Goal: Task Accomplishment & Management: Manage account settings

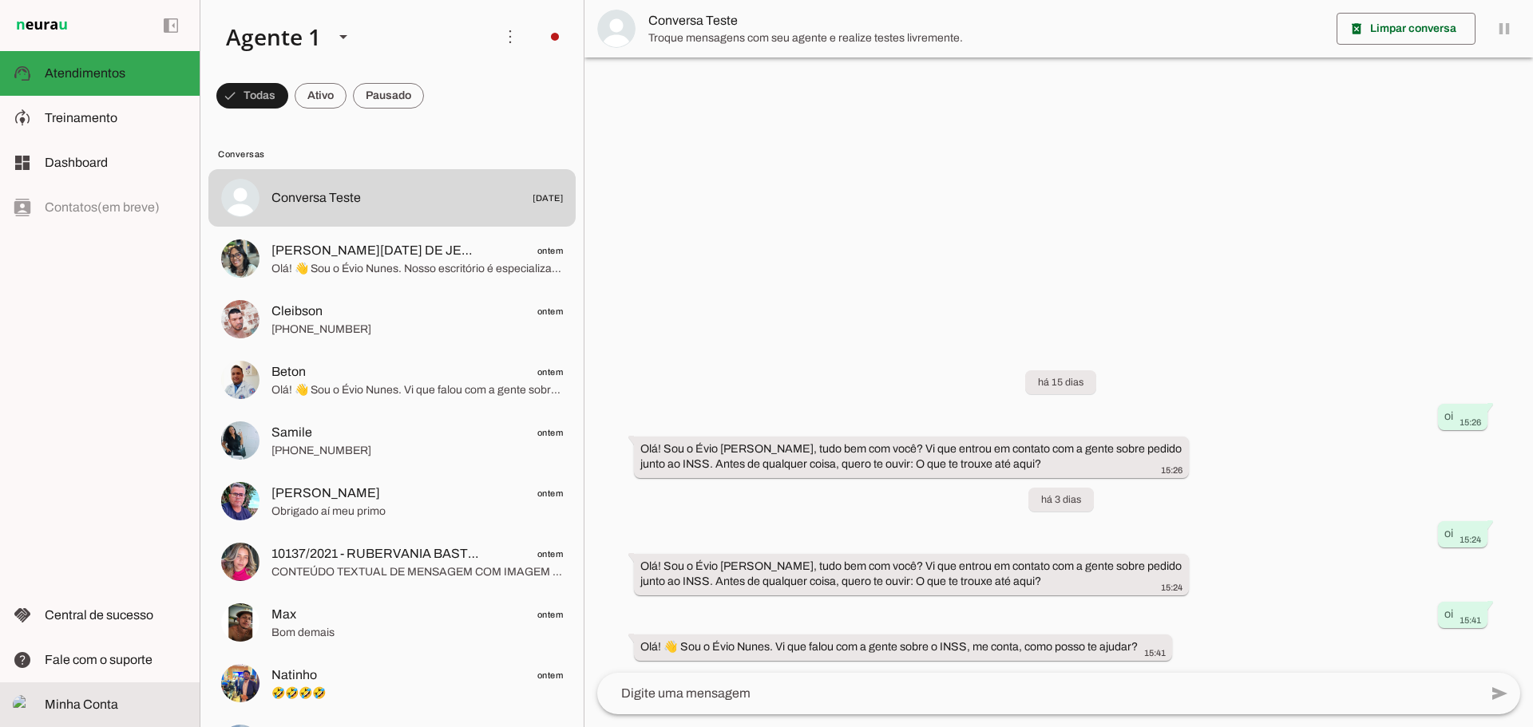
click at [89, 696] on slot at bounding box center [116, 705] width 142 height 19
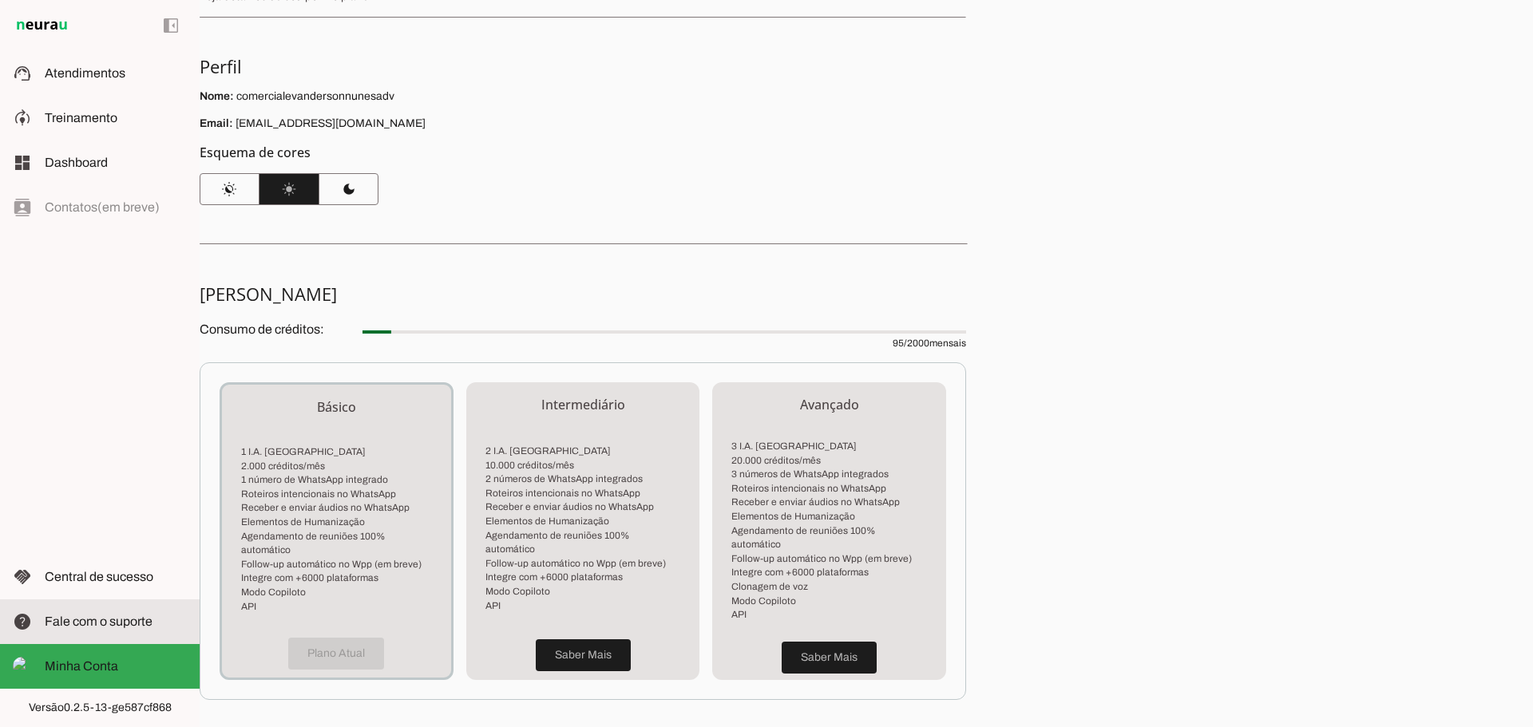
scroll to position [260, 0]
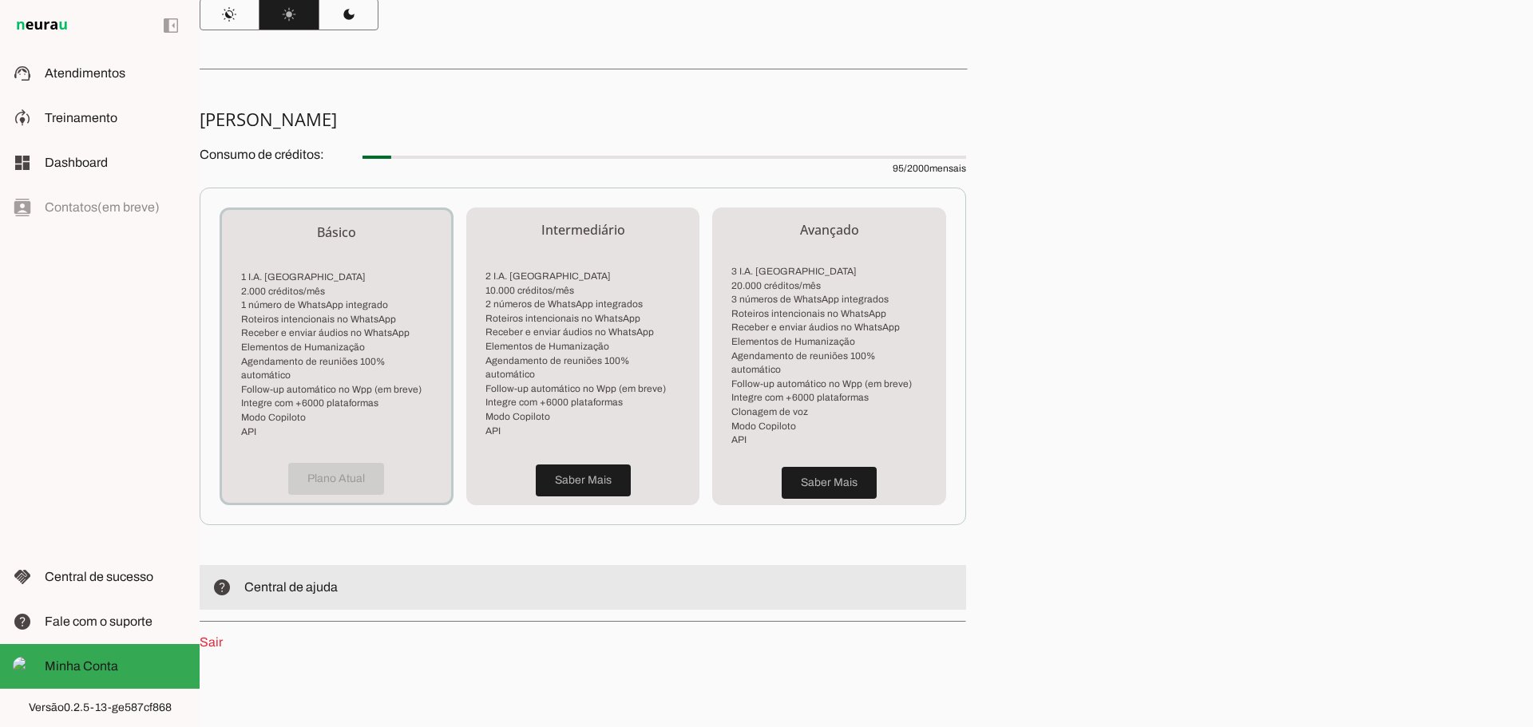
click at [276, 581] on span "Central de ajuda" at bounding box center [290, 588] width 93 height 14
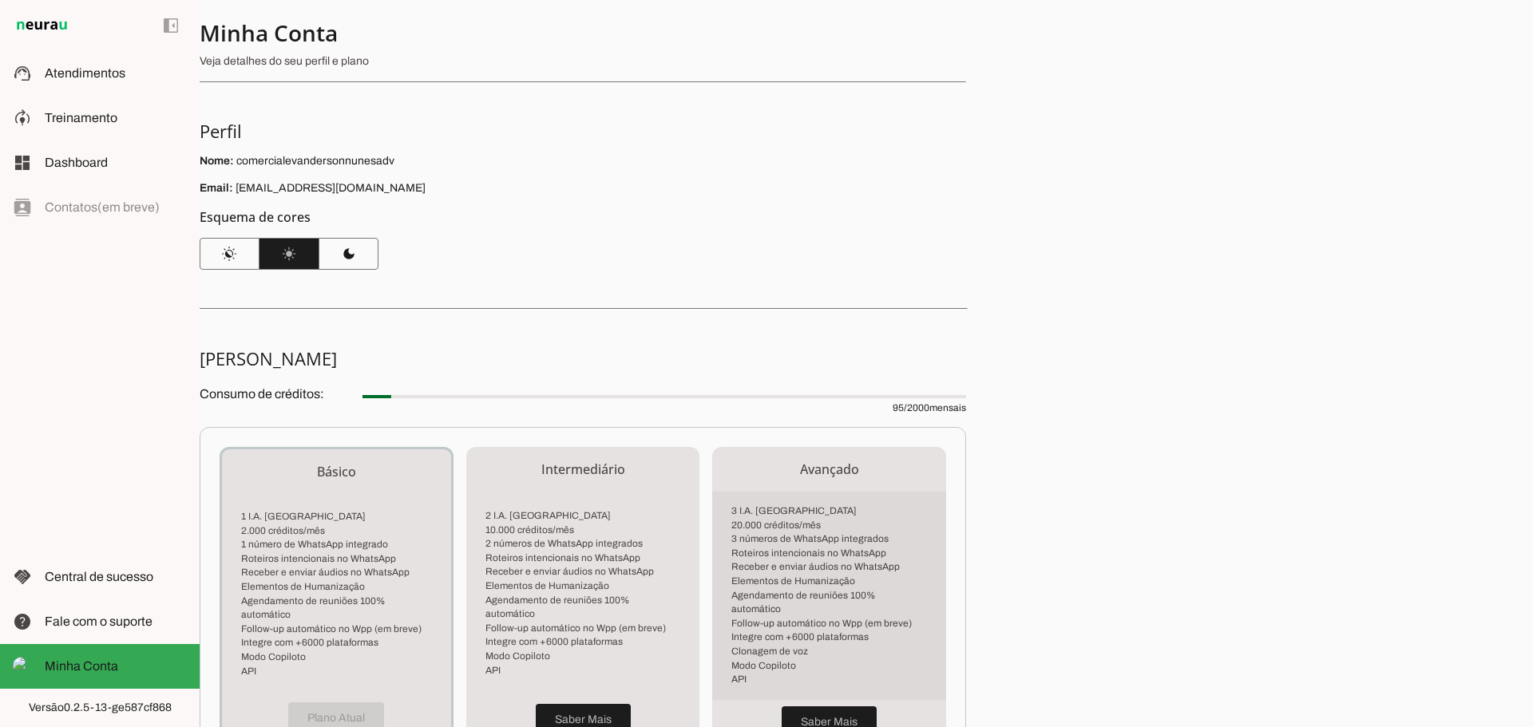
scroll to position [0, 0]
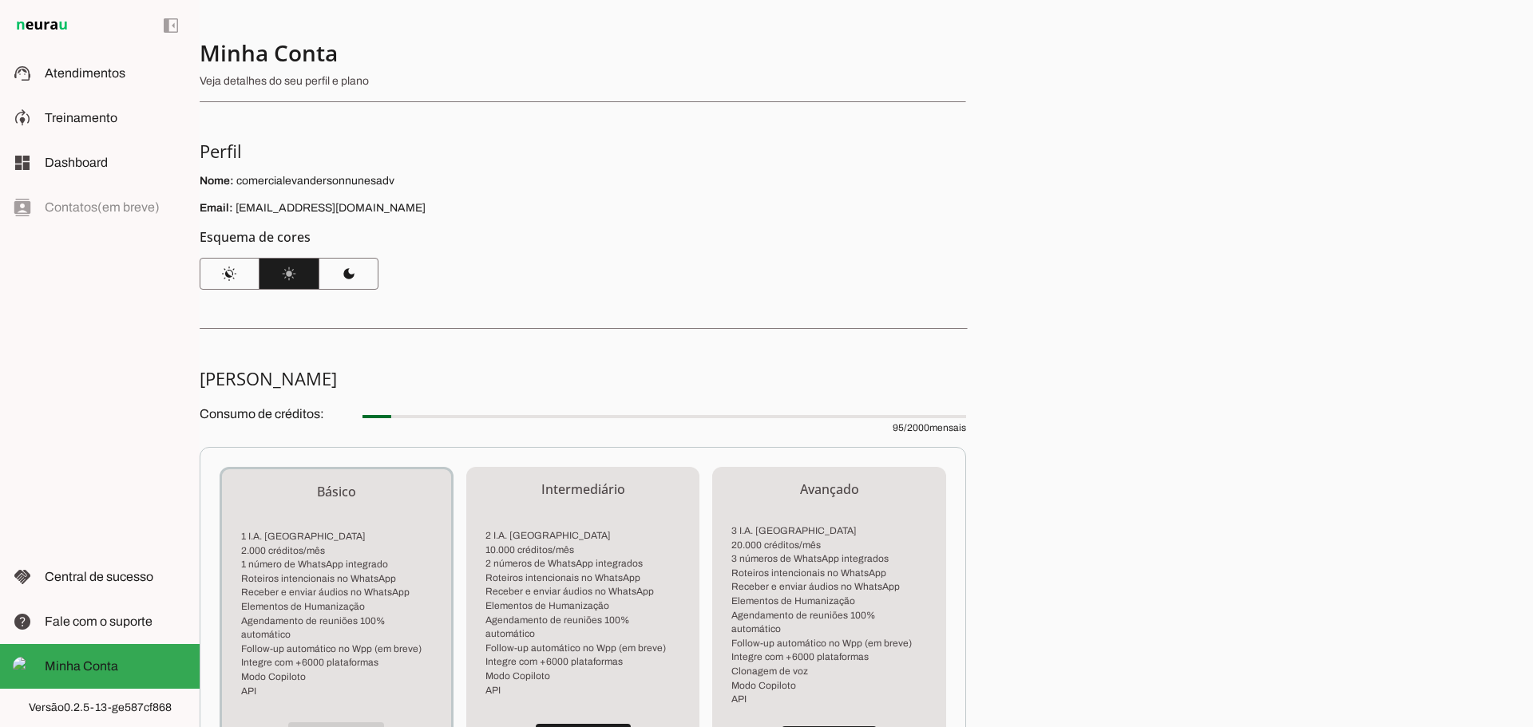
click at [297, 83] on p "Veja detalhes do seu perfil e plano" at bounding box center [577, 81] width 754 height 16
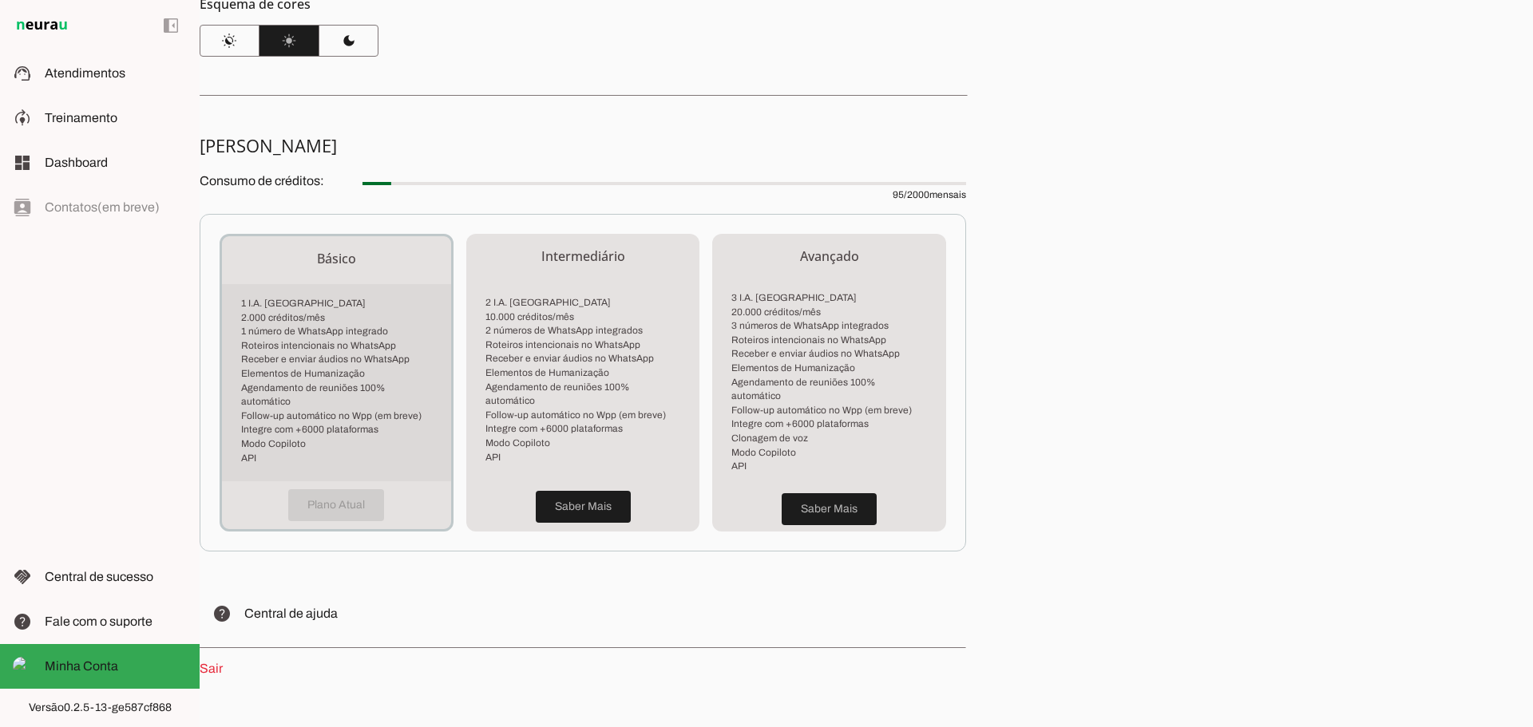
scroll to position [260, 0]
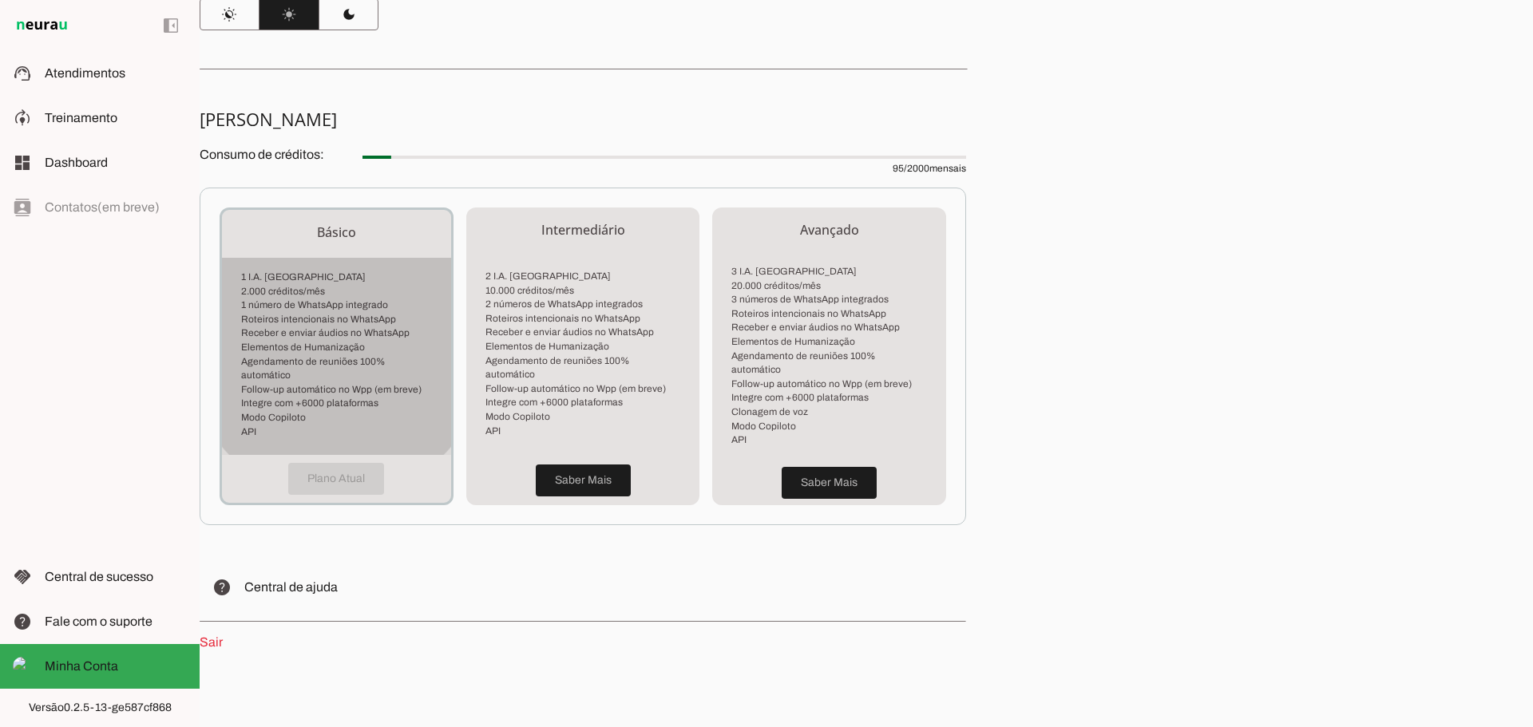
click at [347, 325] on li "Roteiros intencionais no WhatsApp" at bounding box center [336, 320] width 191 height 14
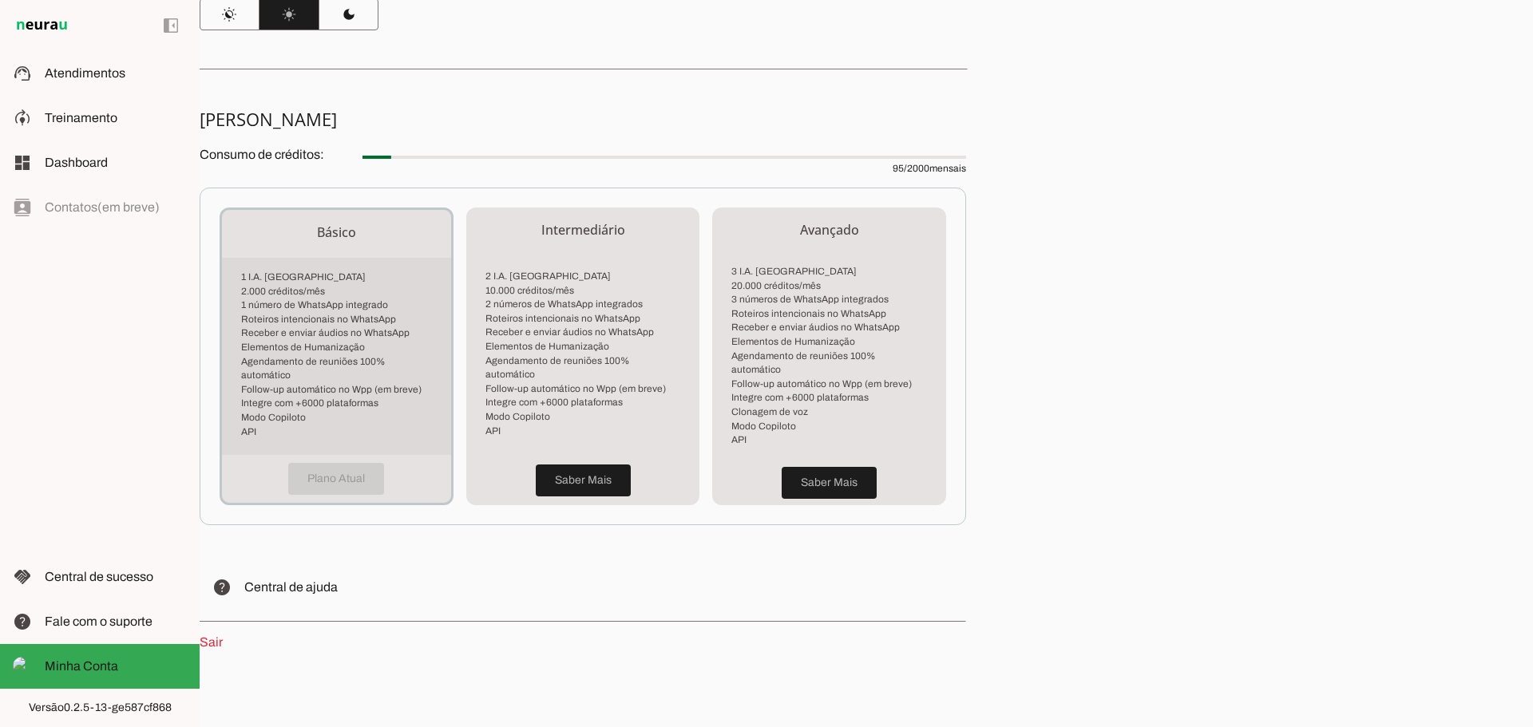
click at [388, 320] on li "Roteiros intencionais no WhatsApp" at bounding box center [336, 320] width 191 height 14
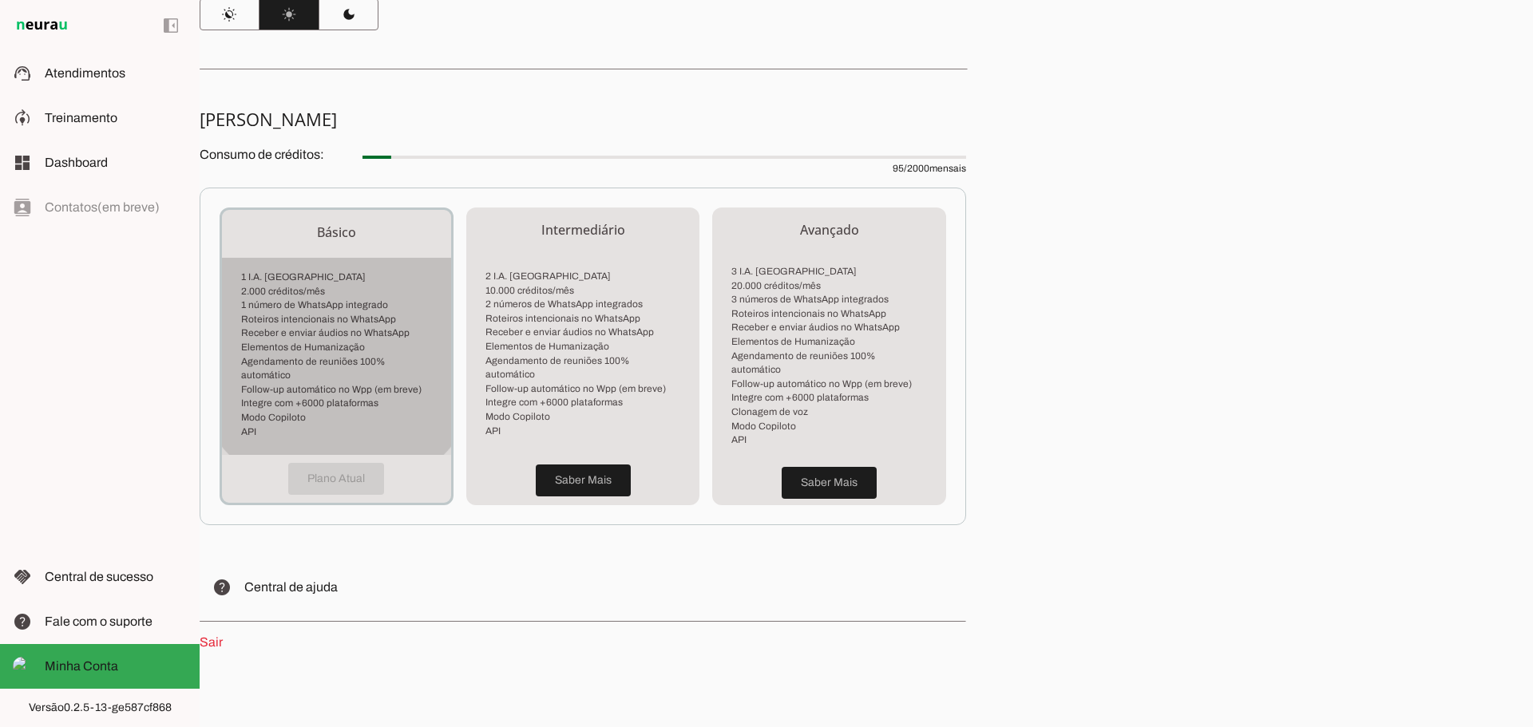
click at [388, 320] on li "Roteiros intencionais no WhatsApp" at bounding box center [336, 320] width 191 height 14
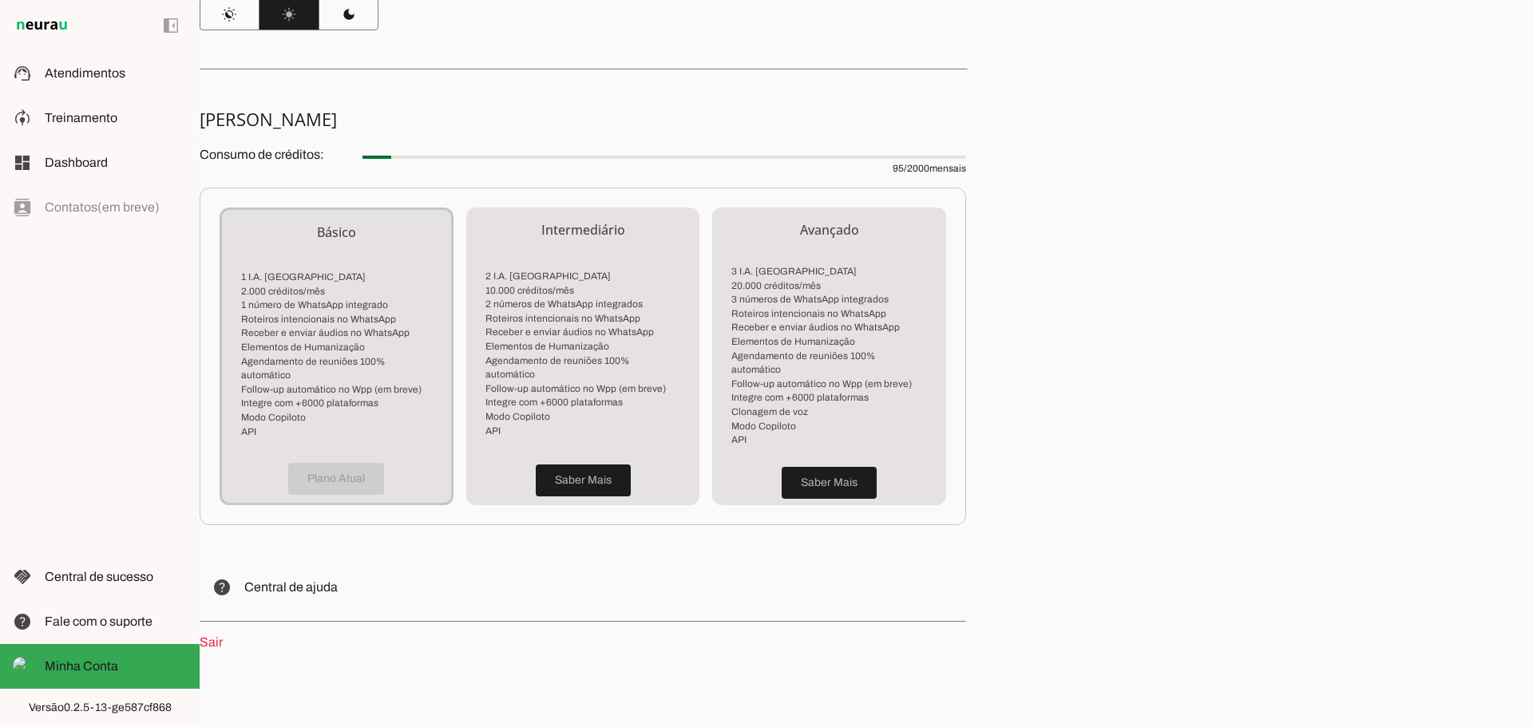
click at [383, 455] on div "Plano Atual" at bounding box center [336, 479] width 229 height 48
click at [570, 472] on span at bounding box center [583, 481] width 95 height 38
click at [231, 131] on section "[PERSON_NAME] Consumo de créditos: 95 / 2000 mensais Básico 1 I.A. Neurau 2.000…" at bounding box center [583, 380] width 767 height 545
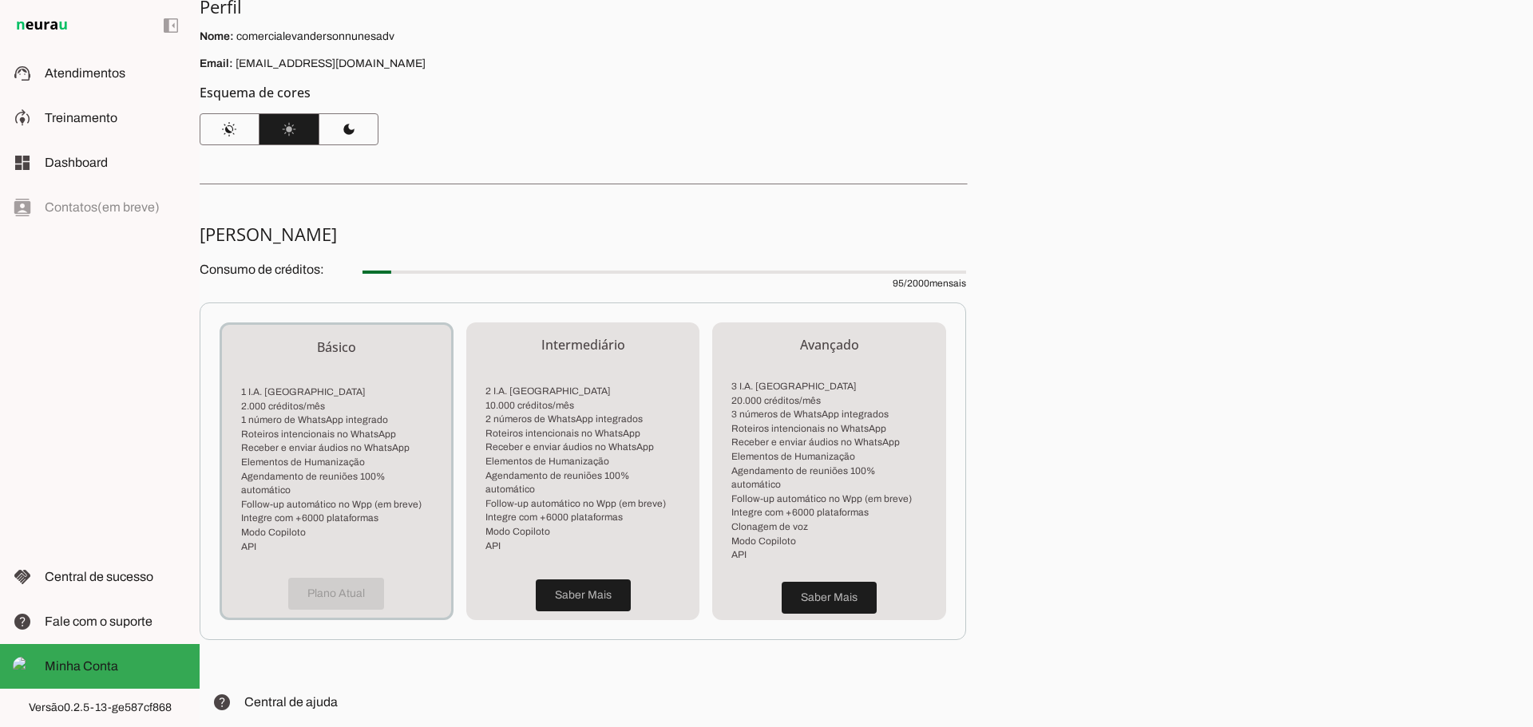
scroll to position [0, 0]
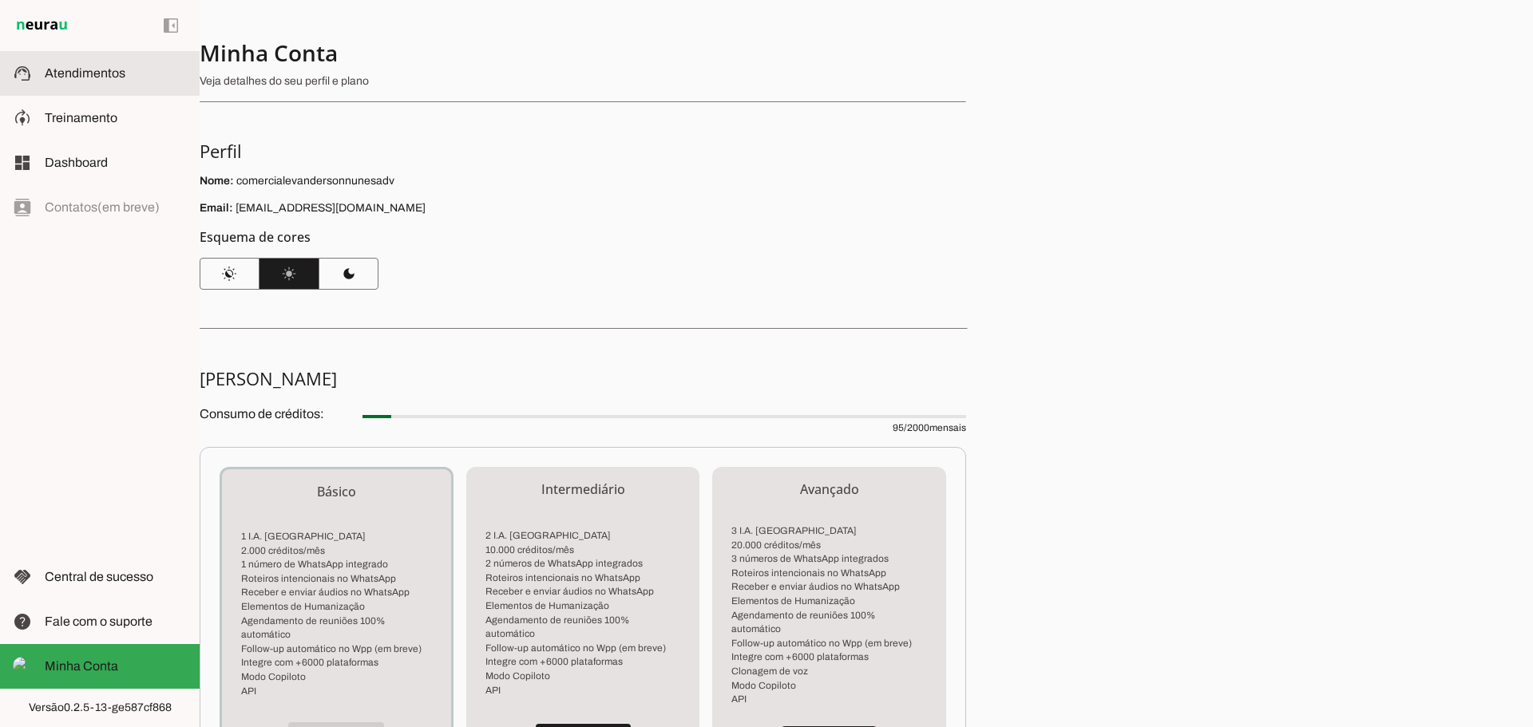
click at [54, 67] on span "Atendimentos" at bounding box center [85, 73] width 81 height 14
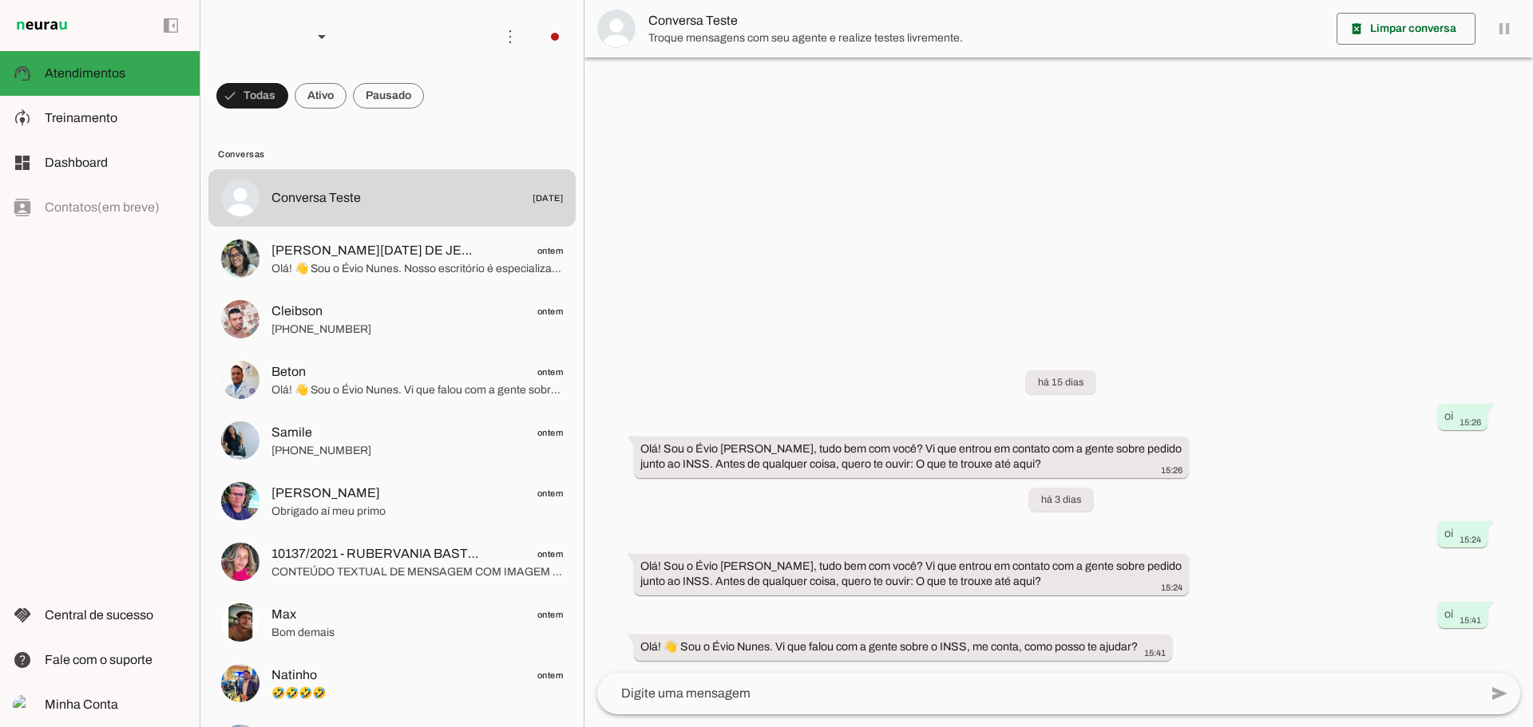
click at [53, 35] on md-item "left_panel_open left_panel_close" at bounding box center [100, 25] width 200 height 51
click at [97, 705] on span "Minha Conta" at bounding box center [81, 705] width 73 height 14
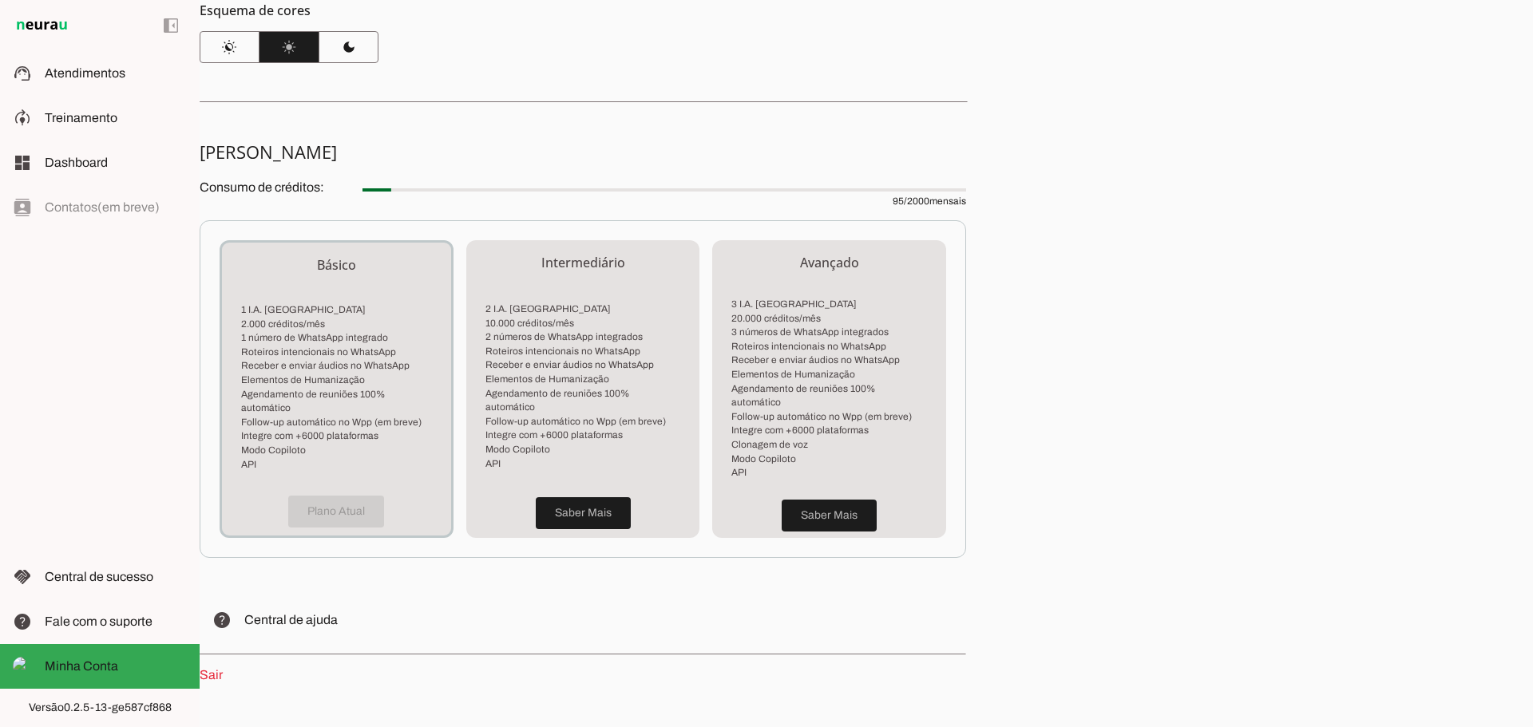
scroll to position [260, 0]
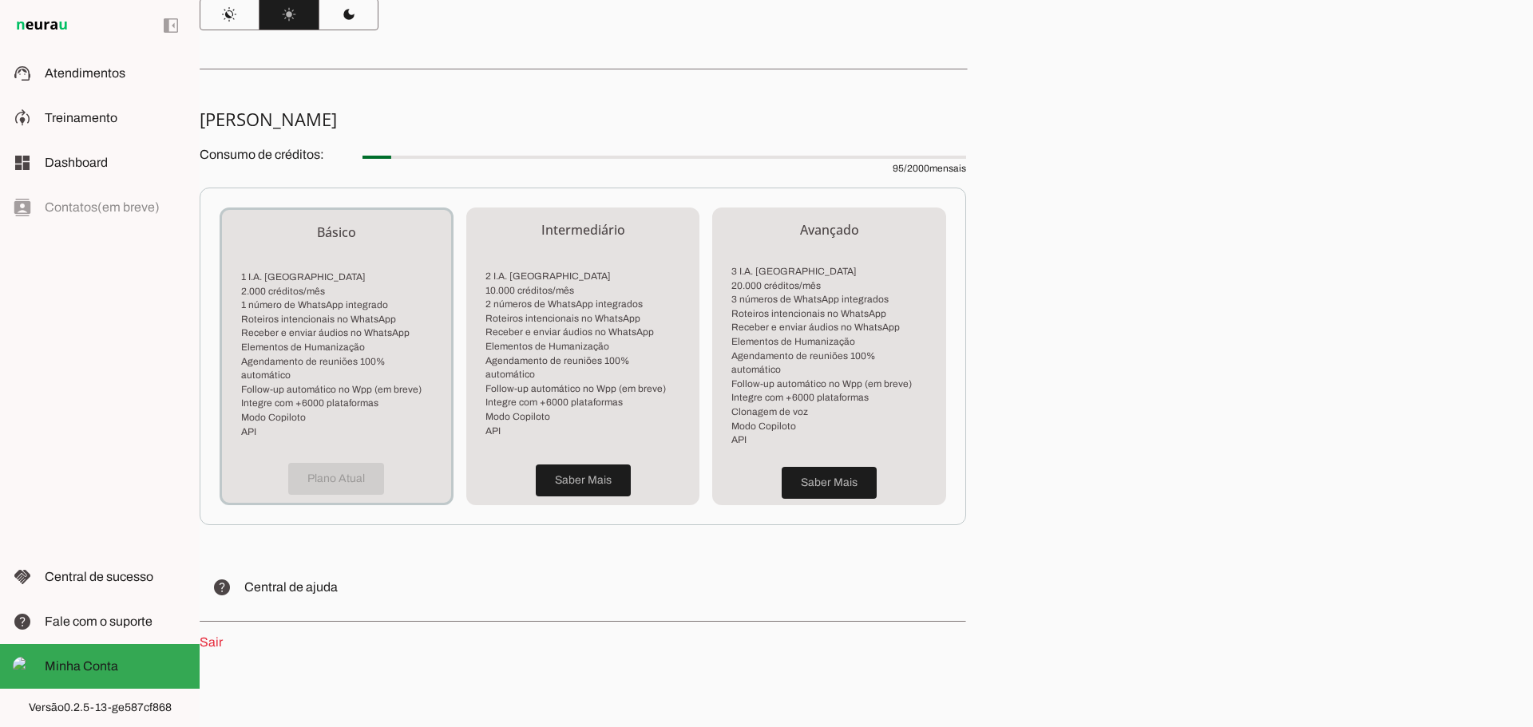
click at [218, 636] on link "Sair" at bounding box center [211, 643] width 23 height 14
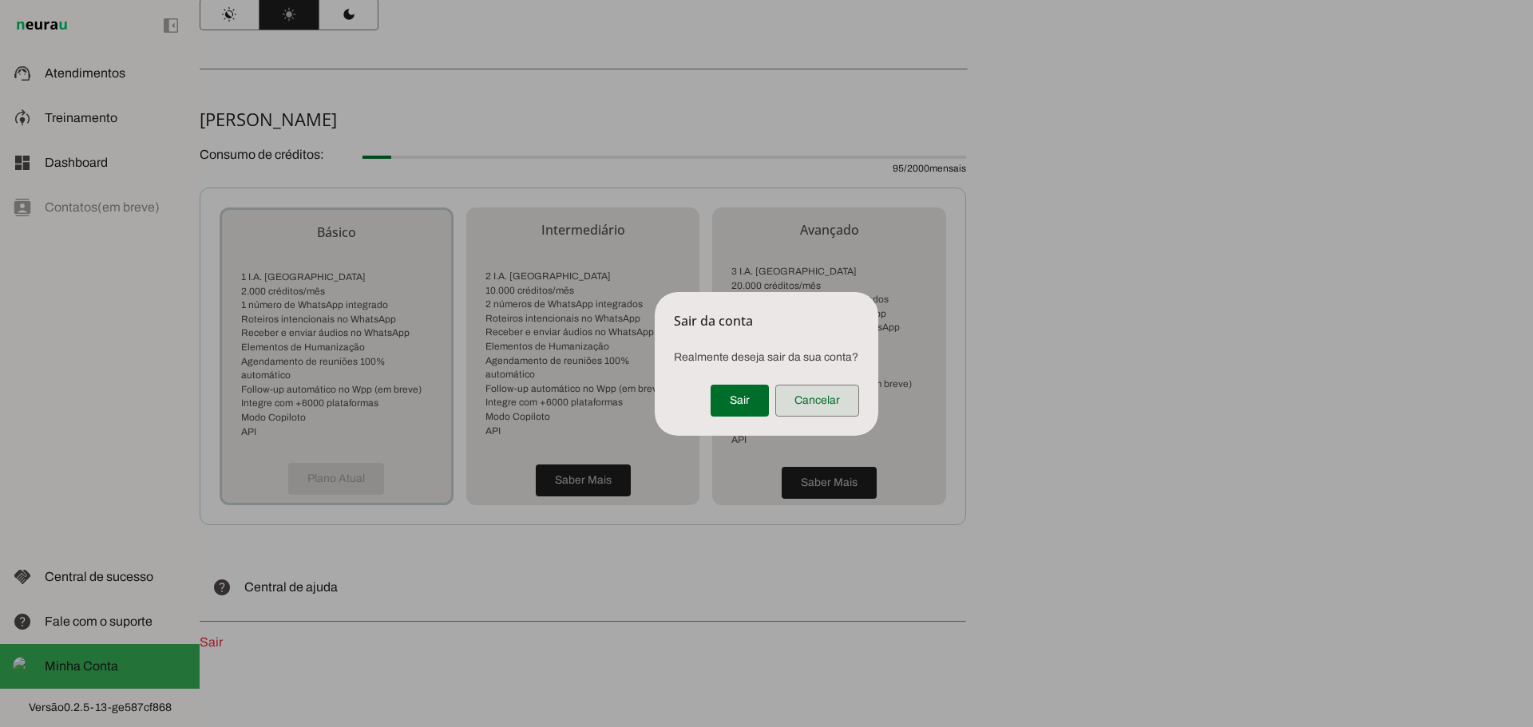
click at [844, 405] on span at bounding box center [817, 401] width 84 height 38
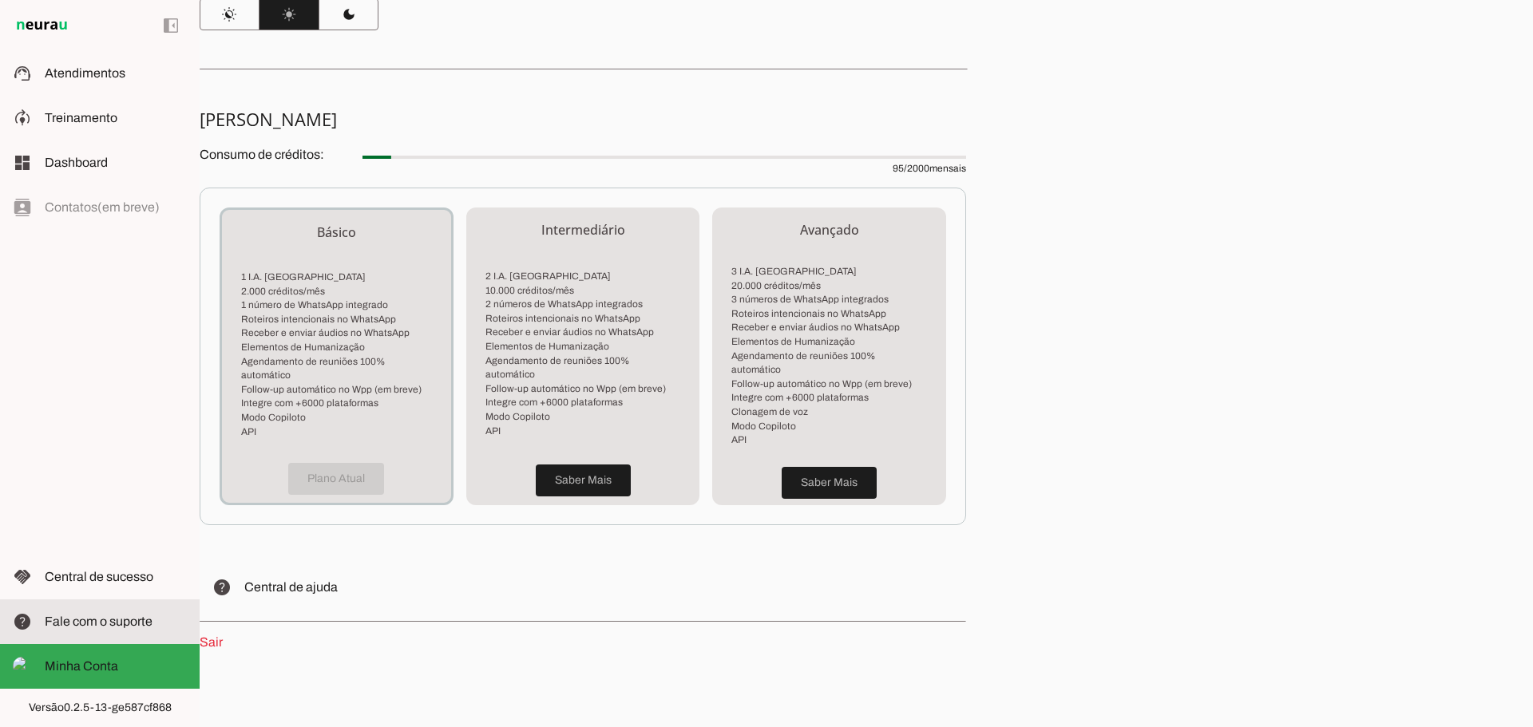
click at [102, 615] on span "Fale com o suporte" at bounding box center [99, 622] width 108 height 14
click at [100, 708] on p "Versão 0.2.5-13-ge587cf868" at bounding box center [100, 708] width 200 height 16
click at [51, 25] on img at bounding box center [42, 25] width 58 height 19
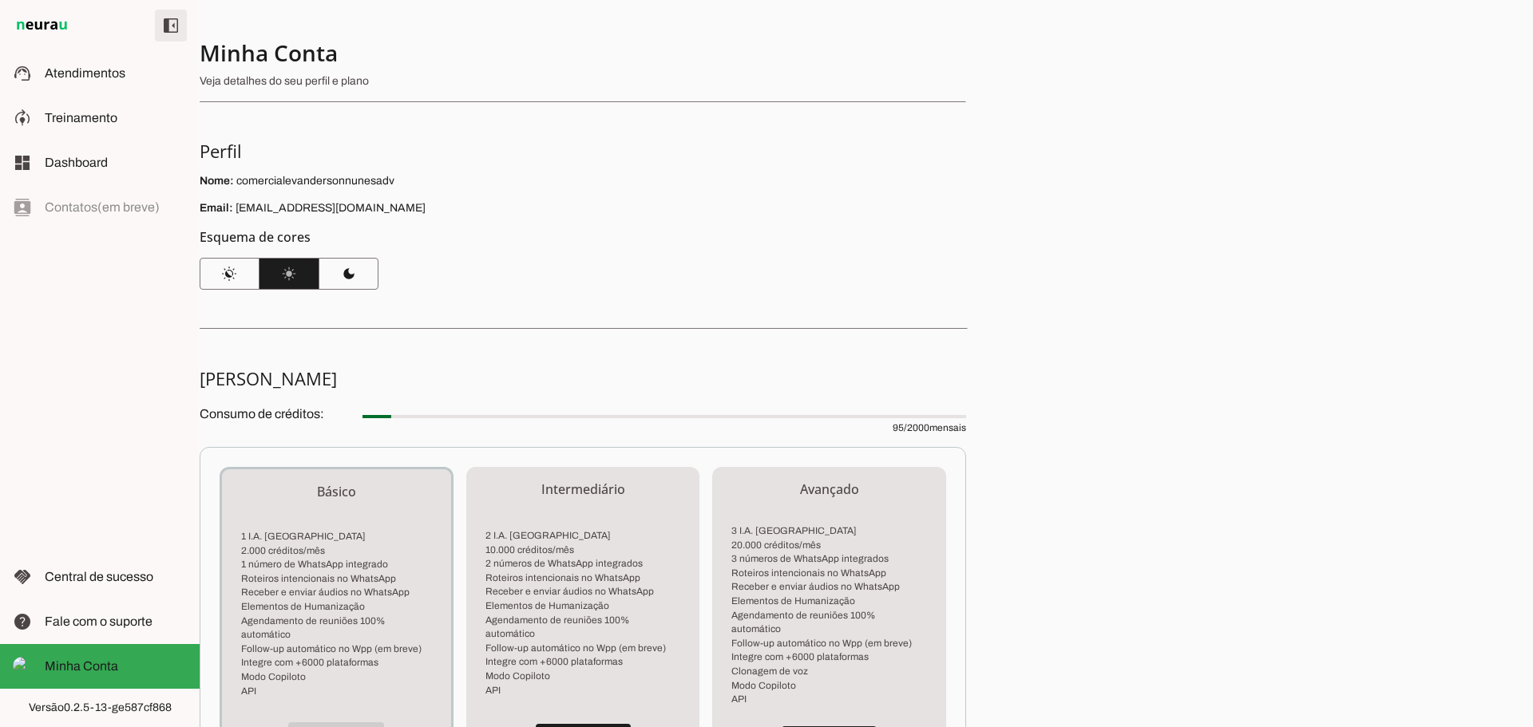
click at [172, 30] on span at bounding box center [171, 25] width 38 height 38
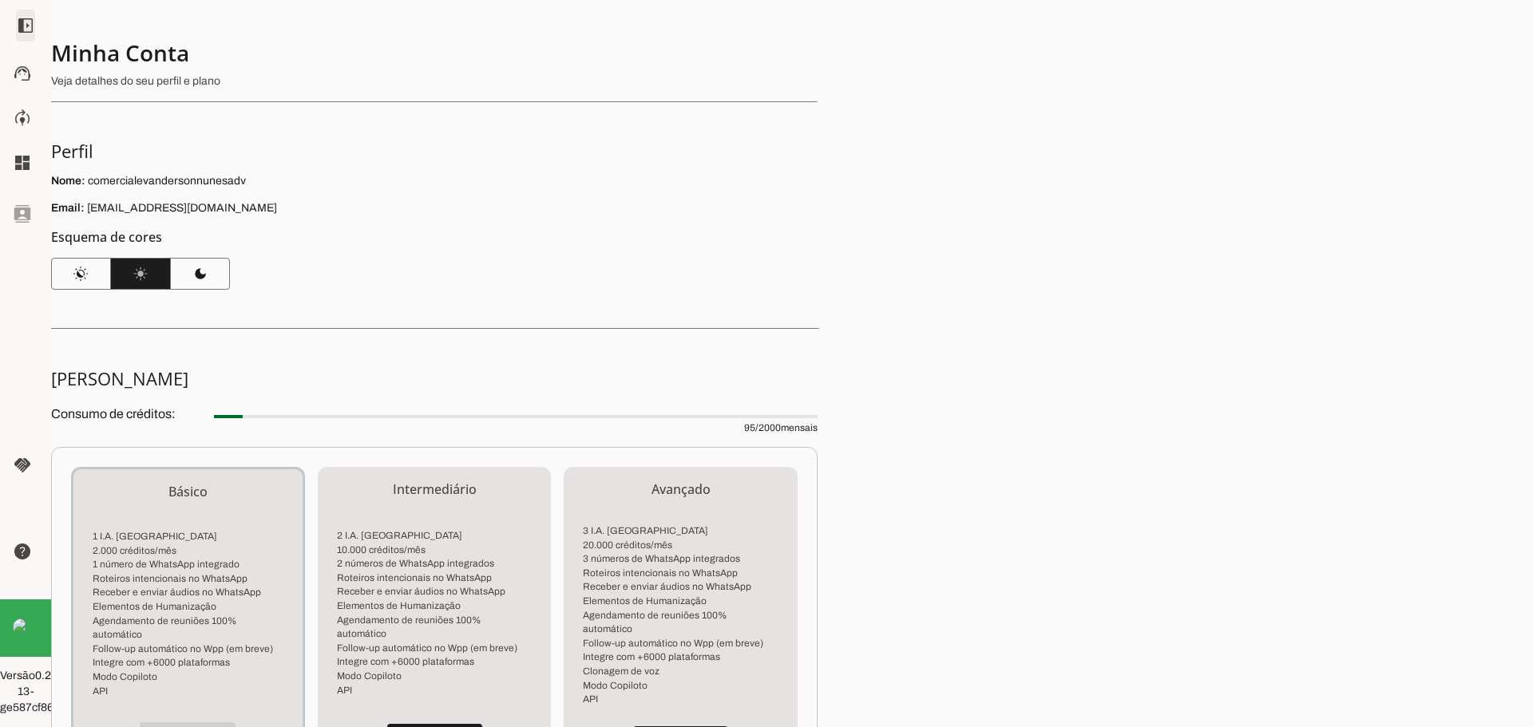
click at [25, 27] on span at bounding box center [25, 25] width 38 height 38
